Goal: Information Seeking & Learning: Learn about a topic

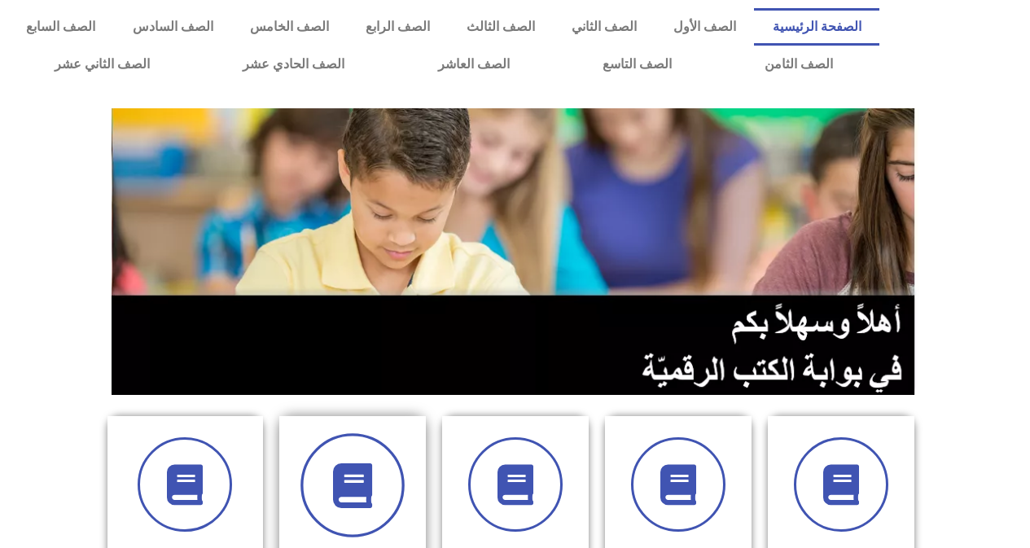
click at [369, 505] on icon at bounding box center [352, 485] width 45 height 45
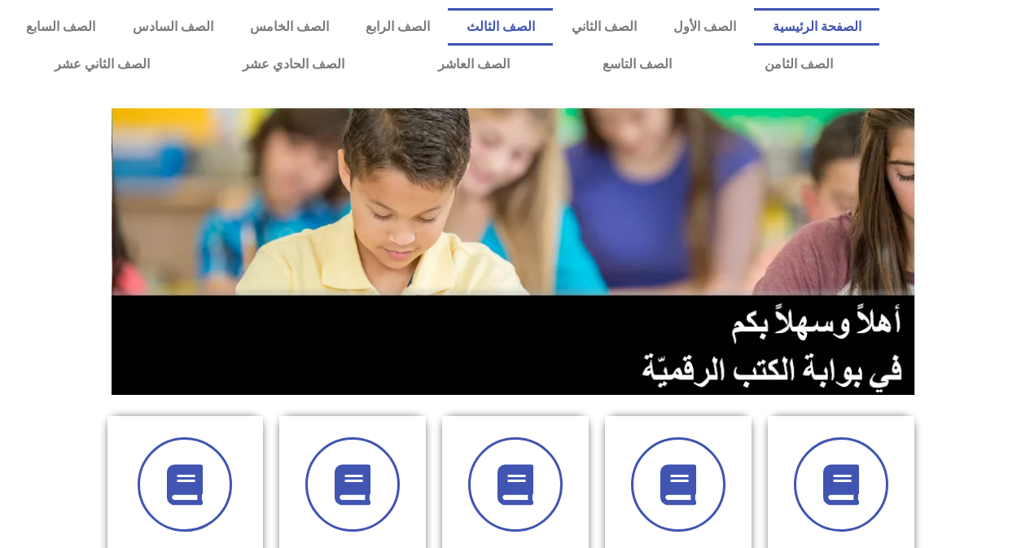
click at [553, 28] on link "الصف الثالث" at bounding box center [500, 26] width 105 height 37
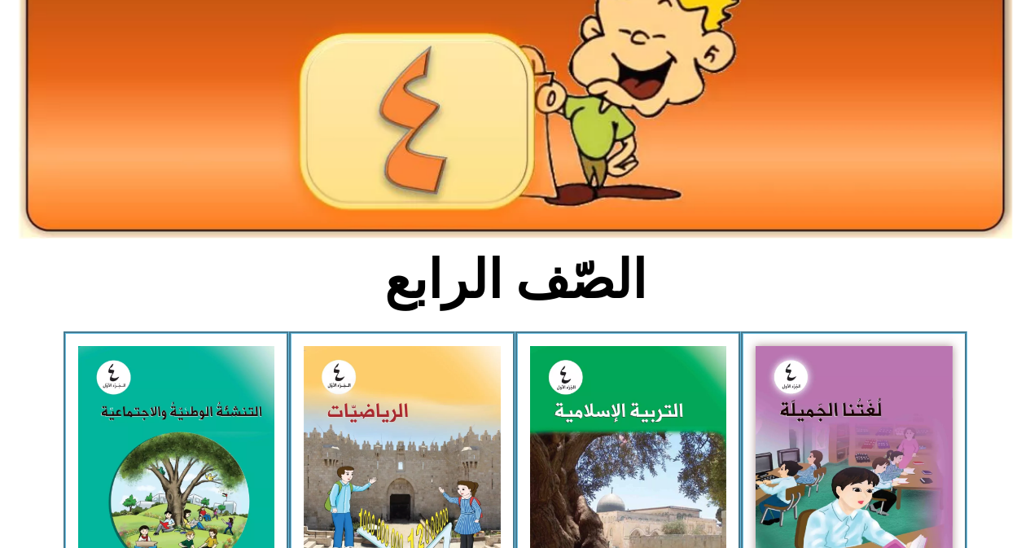
scroll to position [195, 0]
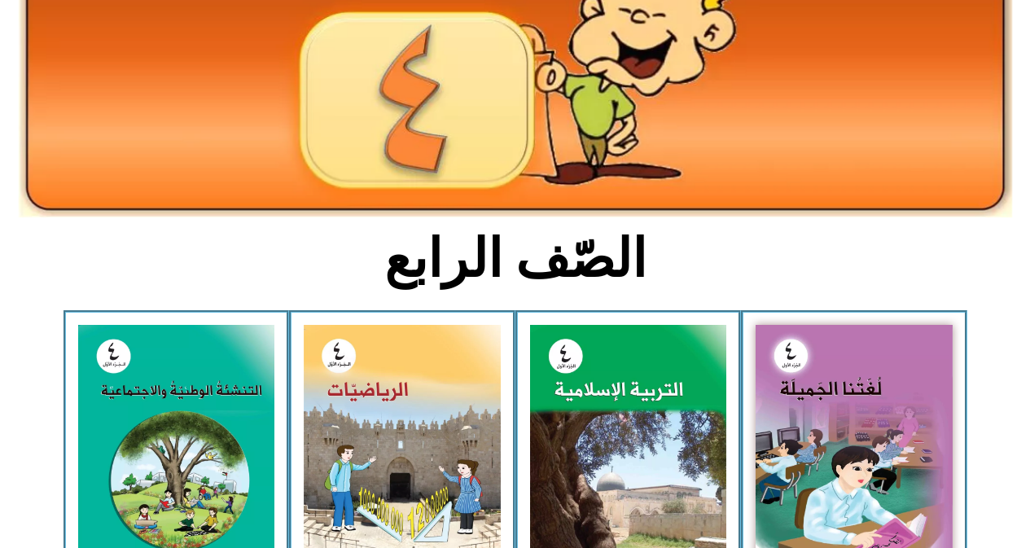
click at [369, 505] on img at bounding box center [402, 448] width 197 height 247
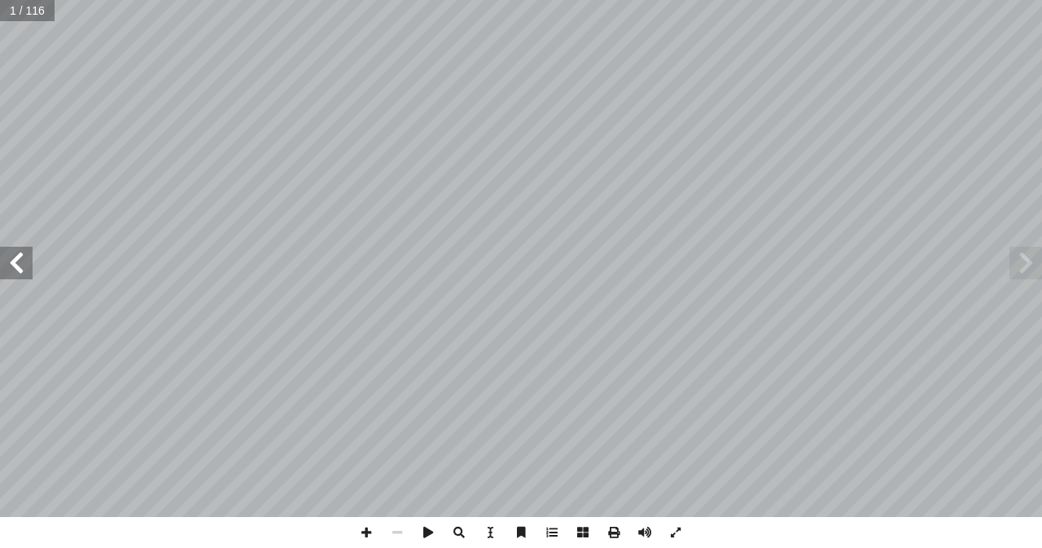
click at [20, 255] on span at bounding box center [16, 263] width 33 height 33
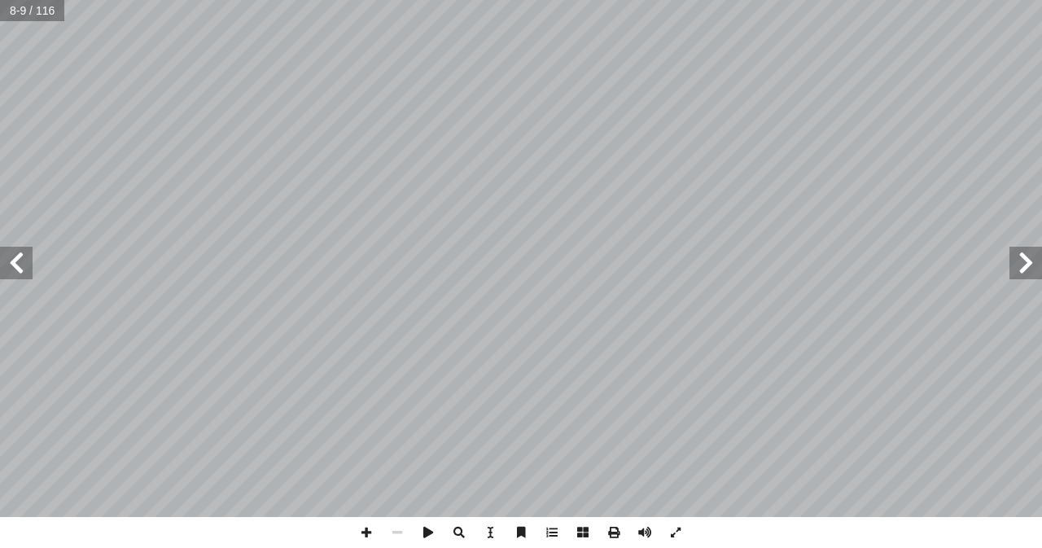
click at [20, 255] on span at bounding box center [16, 263] width 33 height 33
click at [22, 260] on span at bounding box center [16, 263] width 33 height 33
click at [375, 534] on span at bounding box center [366, 532] width 31 height 31
click at [26, 265] on span at bounding box center [16, 263] width 33 height 33
